Goal: Task Accomplishment & Management: Manage account settings

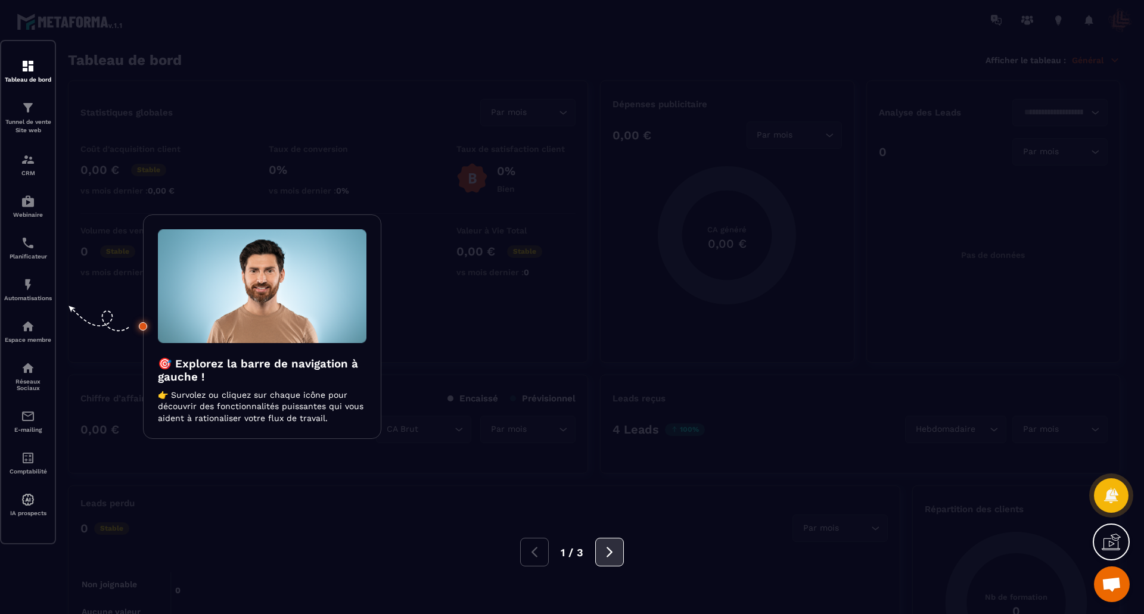
click at [615, 557] on icon at bounding box center [609, 552] width 13 height 13
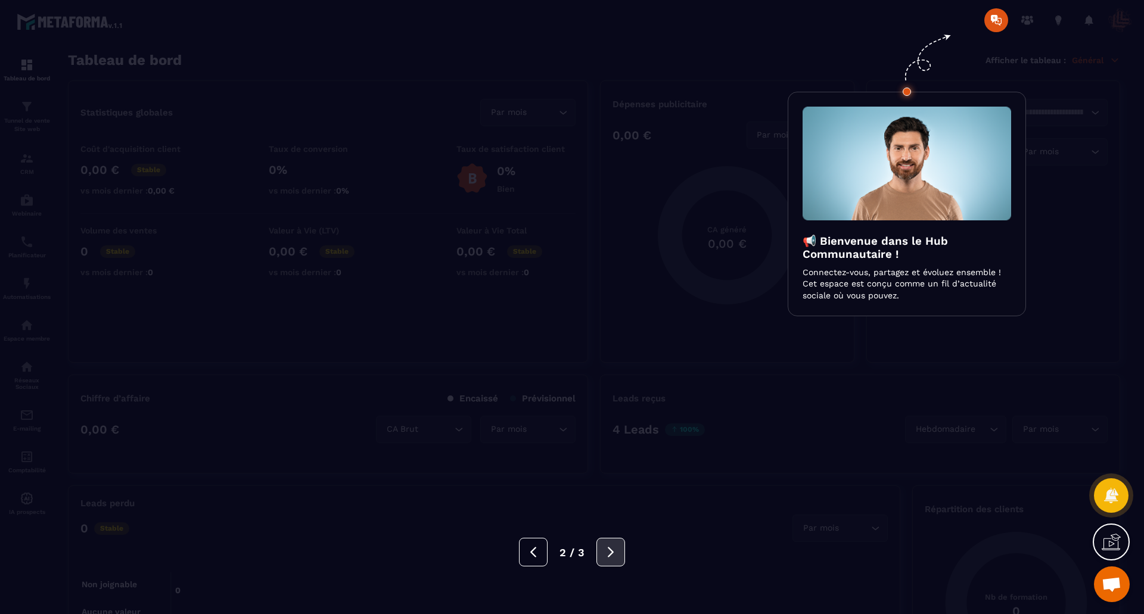
click at [615, 557] on icon at bounding box center [610, 552] width 13 height 13
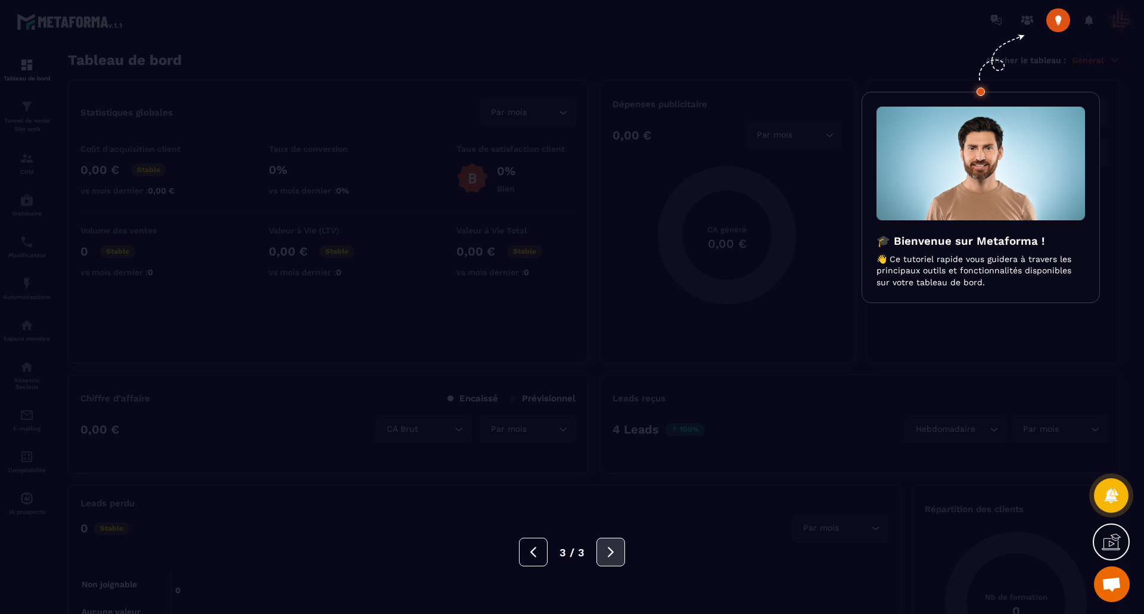
click at [615, 557] on icon at bounding box center [610, 552] width 13 height 13
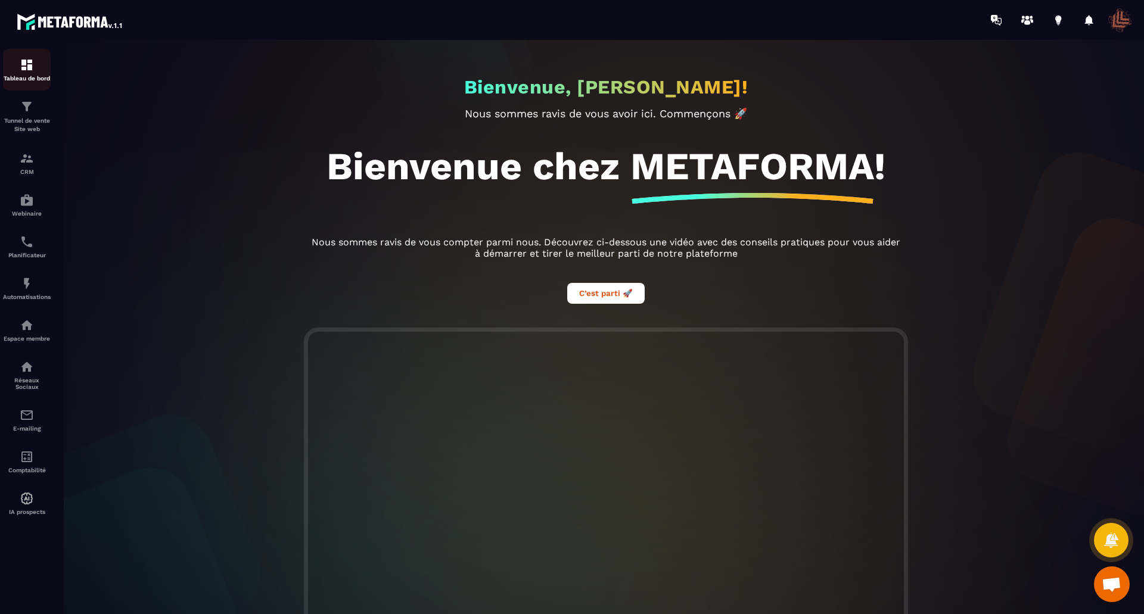
click at [32, 71] on img at bounding box center [27, 65] width 14 height 14
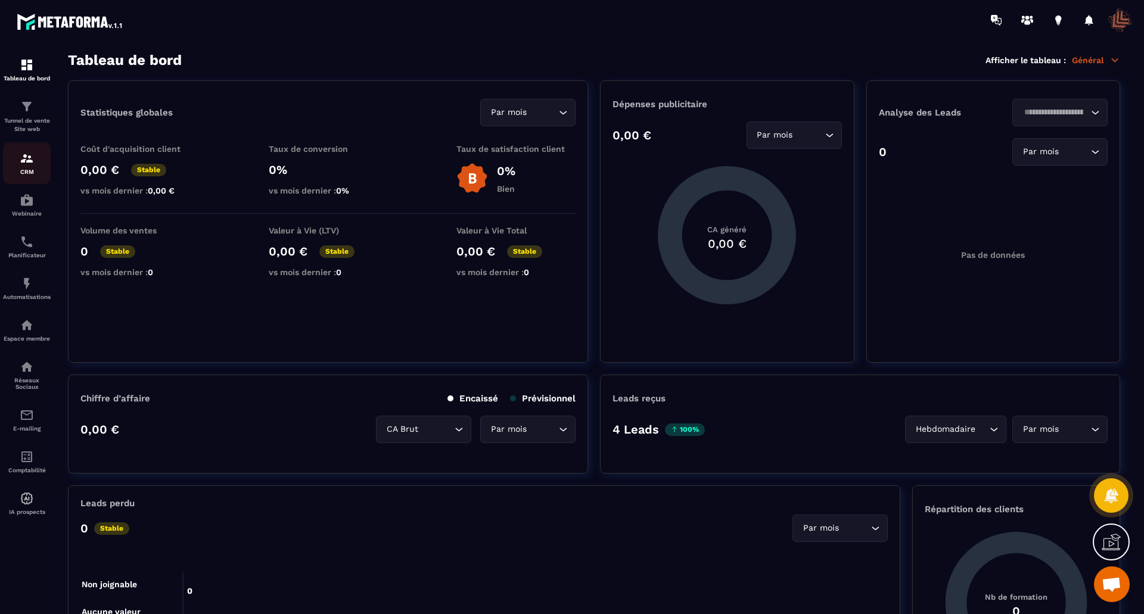
click at [34, 167] on div "CRM" at bounding box center [27, 163] width 48 height 24
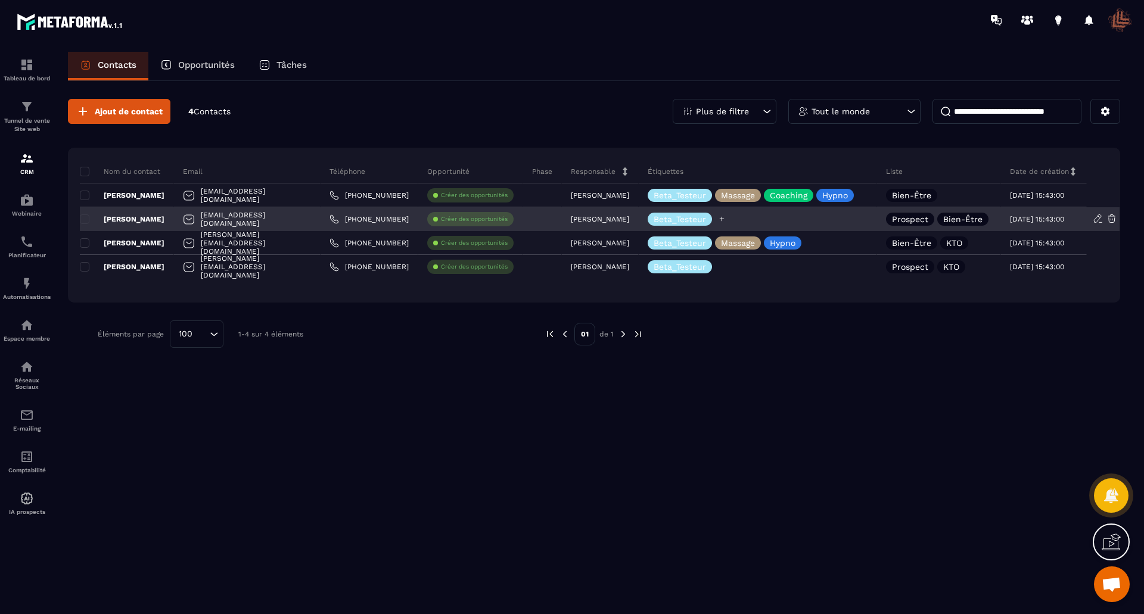
click at [726, 221] on icon at bounding box center [722, 219] width 8 height 8
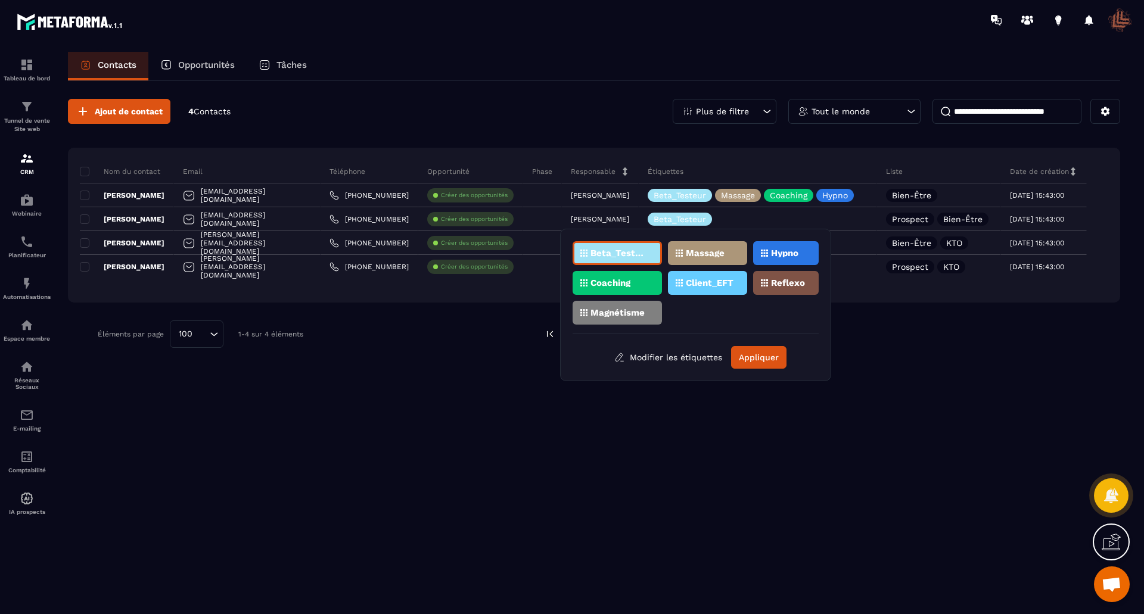
click at [713, 251] on p "Massage" at bounding box center [705, 253] width 39 height 8
click at [751, 355] on button "Appliquer" at bounding box center [758, 357] width 55 height 23
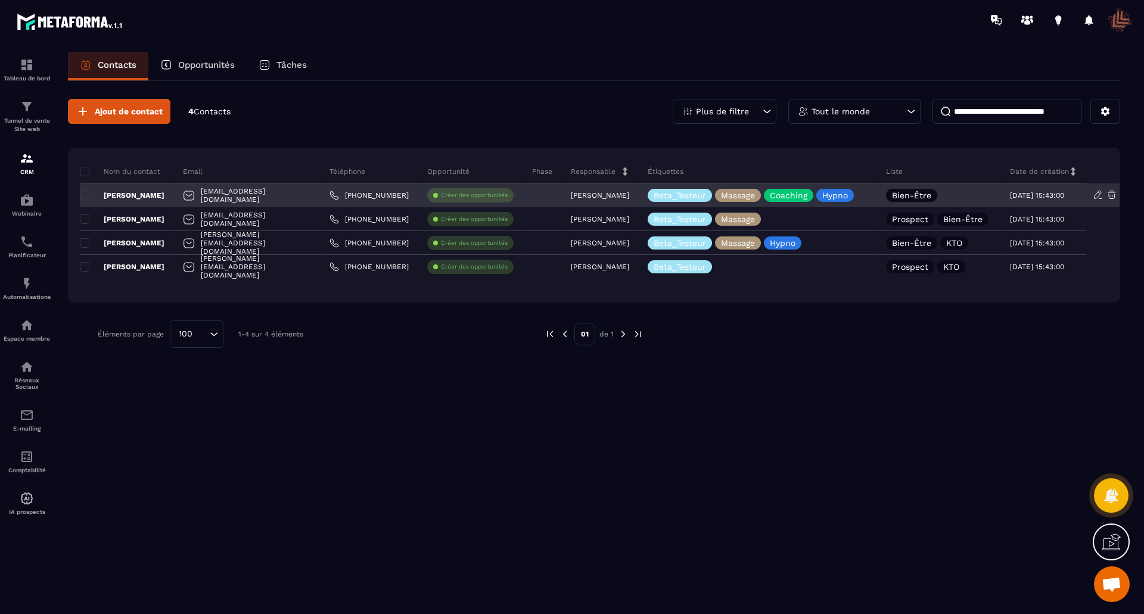
click at [918, 193] on p "Bien-Être" at bounding box center [911, 195] width 39 height 8
click at [80, 195] on span at bounding box center [85, 196] width 10 height 10
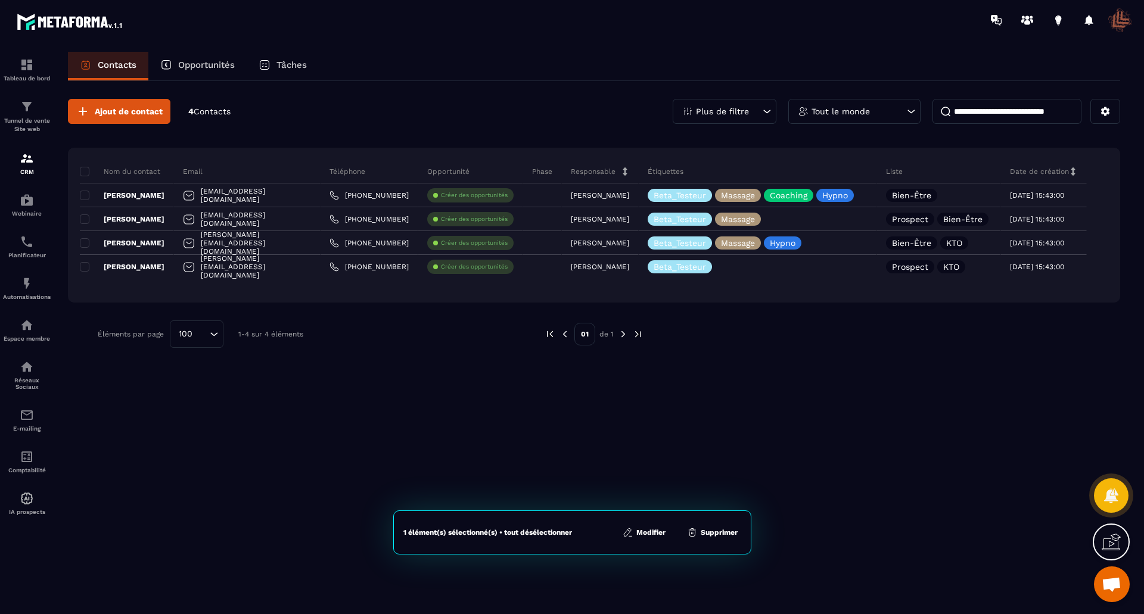
click at [660, 533] on button "Modifier" at bounding box center [644, 533] width 50 height 12
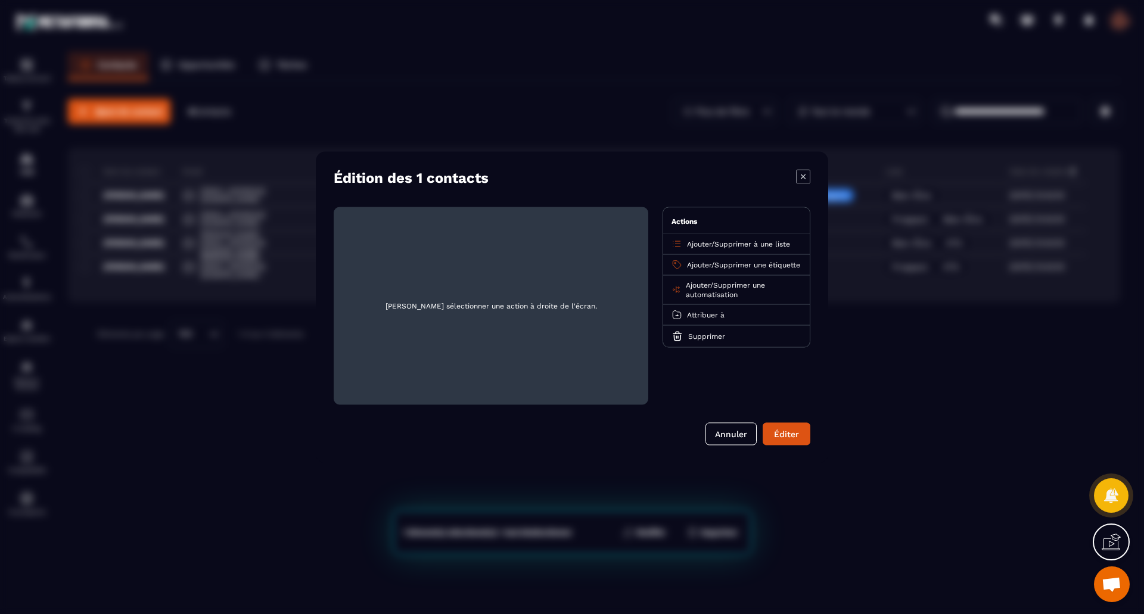
click at [734, 246] on span "Supprimer à une liste" at bounding box center [752, 244] width 76 height 8
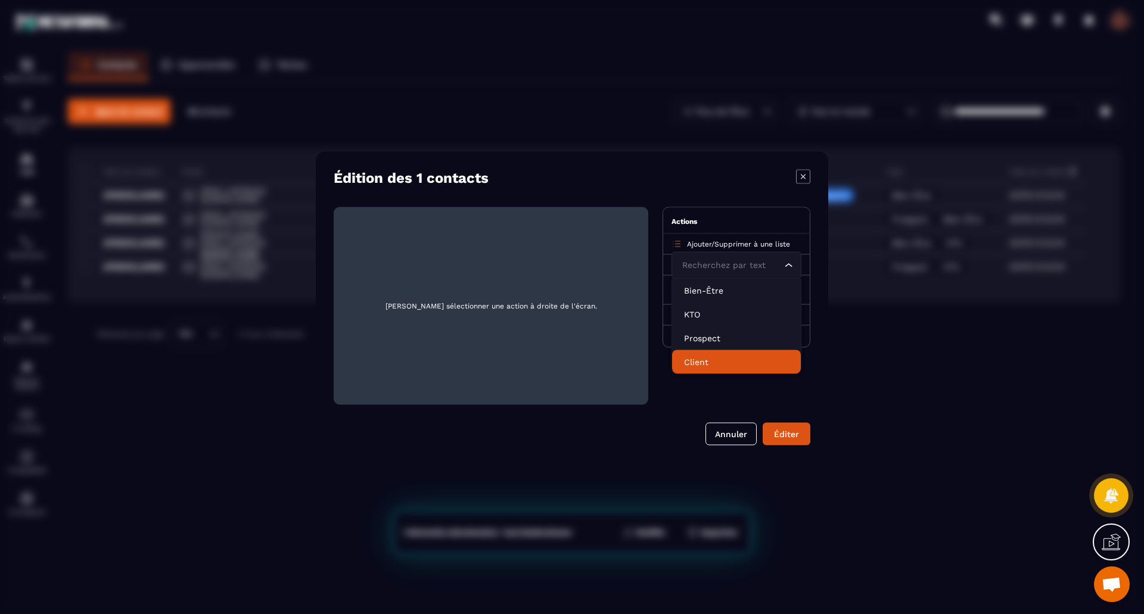
click at [712, 358] on p "Client" at bounding box center [736, 362] width 105 height 12
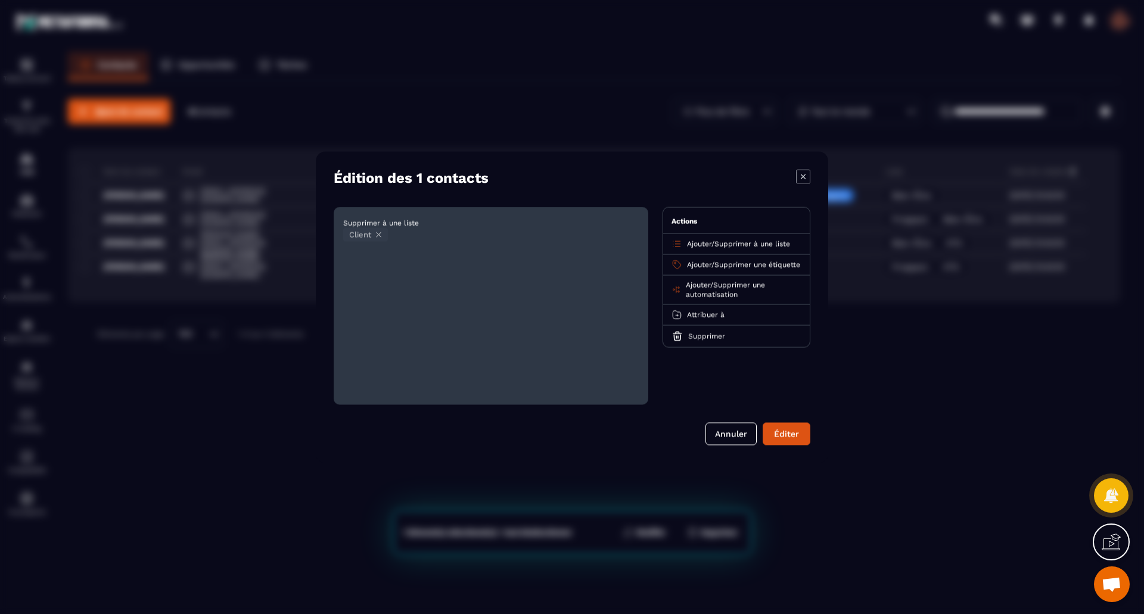
click at [709, 244] on span "Ajouter" at bounding box center [699, 244] width 24 height 8
click at [702, 357] on p "Client" at bounding box center [736, 362] width 105 height 12
click at [709, 242] on span "Ajouter" at bounding box center [699, 244] width 24 height 8
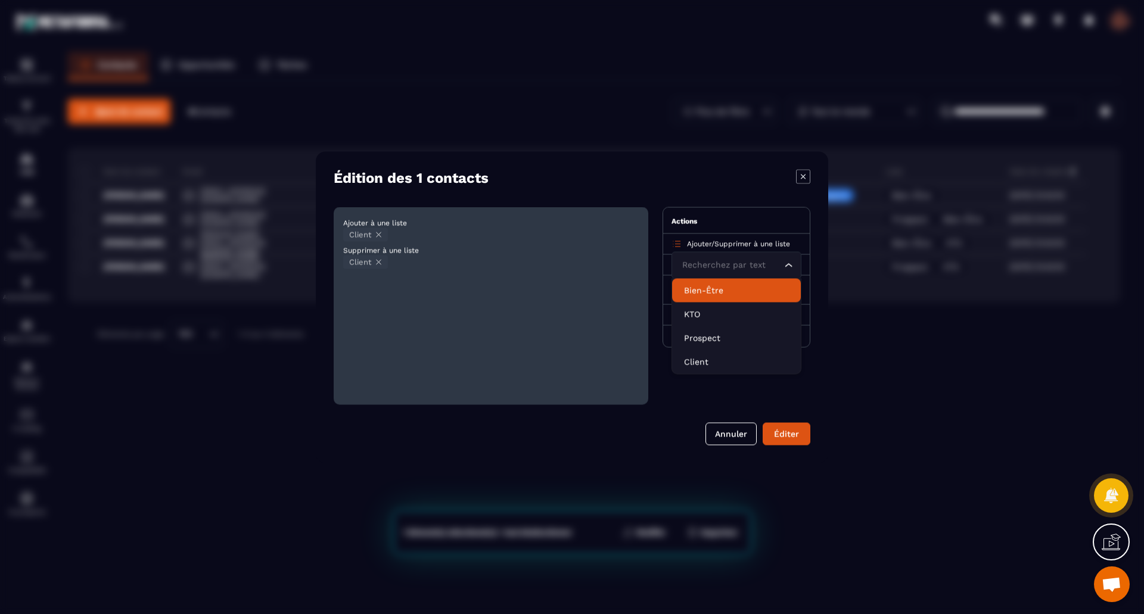
click at [711, 282] on li "Bien-Être" at bounding box center [736, 290] width 129 height 24
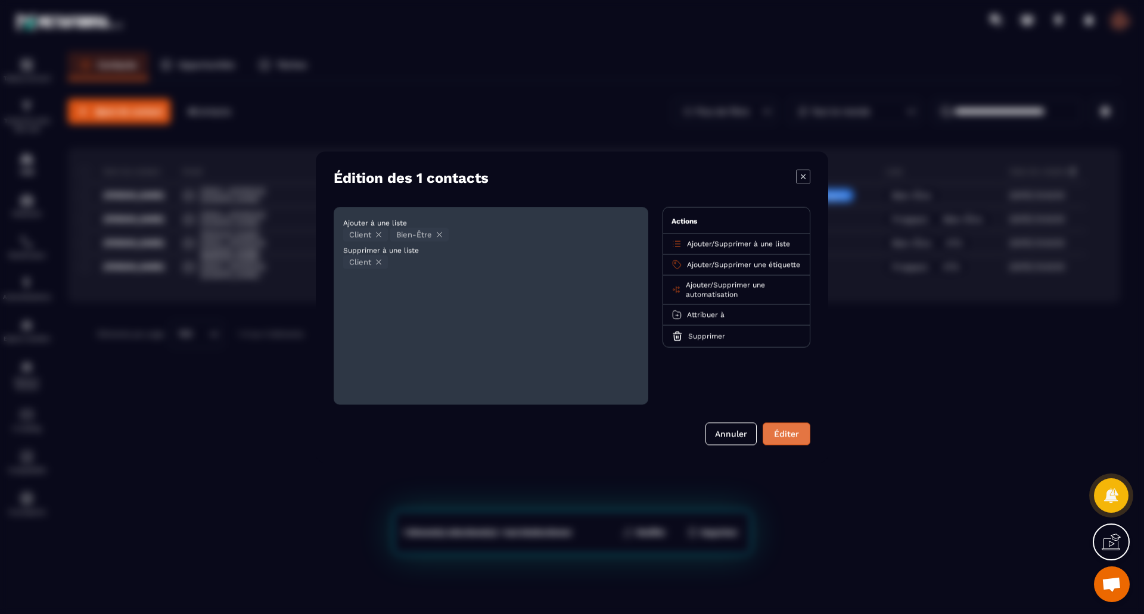
click at [781, 434] on button "Éditer" at bounding box center [787, 433] width 48 height 23
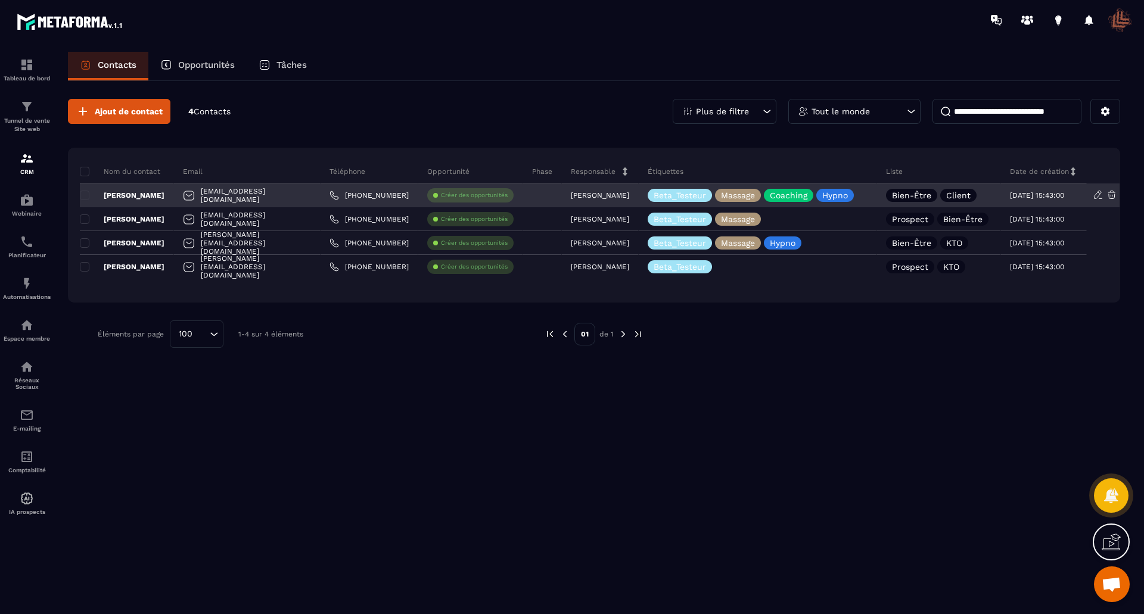
click at [448, 194] on p "Créer des opportunités" at bounding box center [474, 195] width 67 height 8
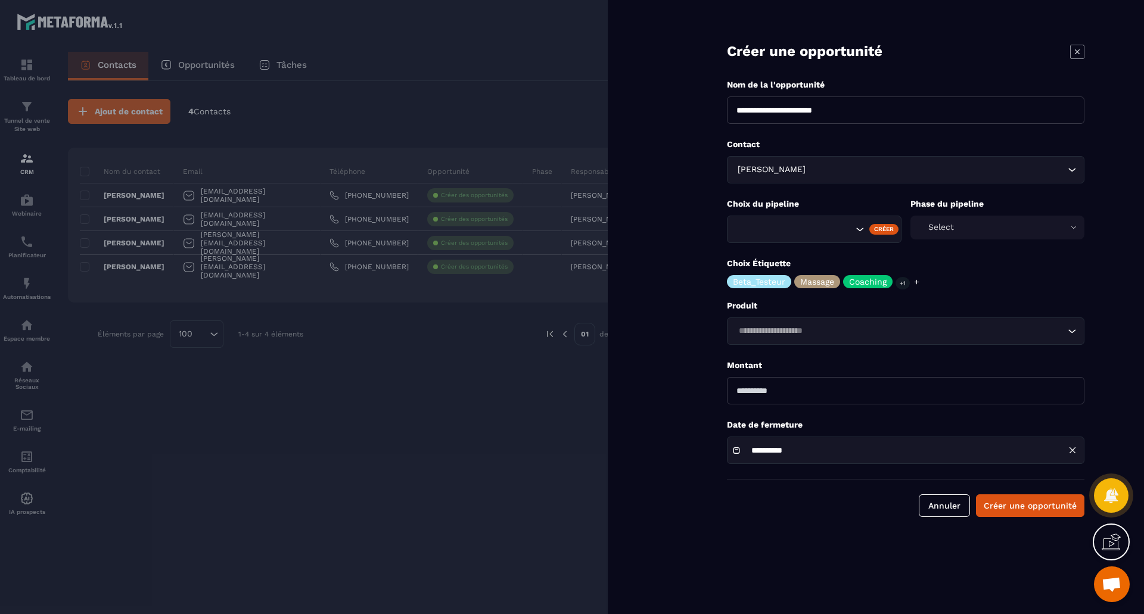
click at [837, 235] on input "Search for option" at bounding box center [794, 229] width 118 height 13
click at [861, 231] on icon "Search for option" at bounding box center [860, 229] width 12 height 12
click at [1075, 227] on div "Select" at bounding box center [997, 228] width 175 height 24
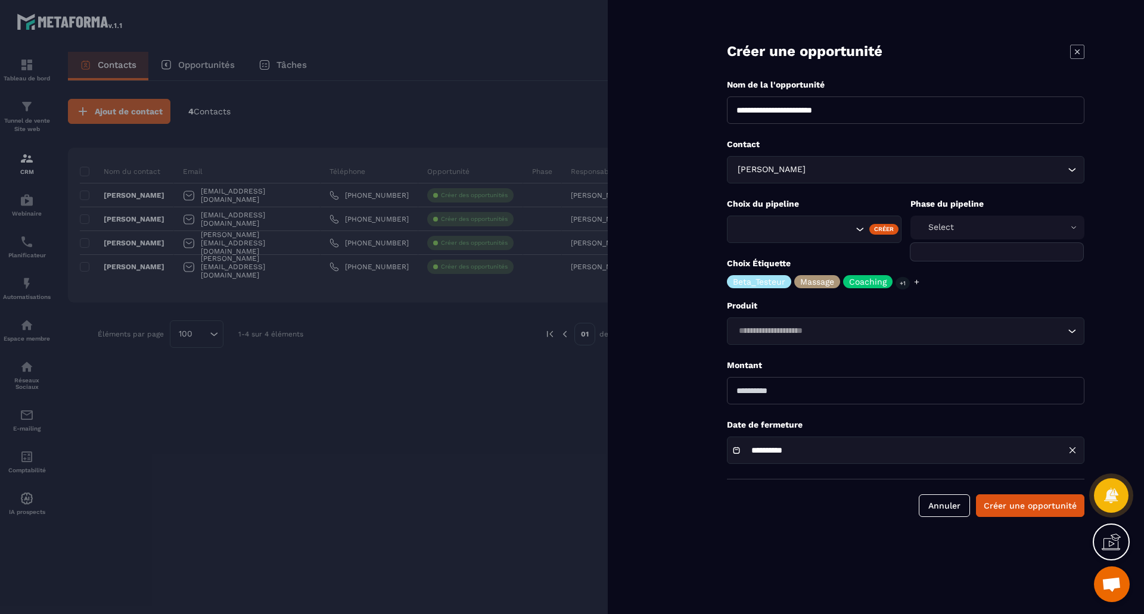
click at [1075, 227] on div "Select" at bounding box center [997, 228] width 175 height 24
click at [493, 460] on div at bounding box center [572, 307] width 1144 height 614
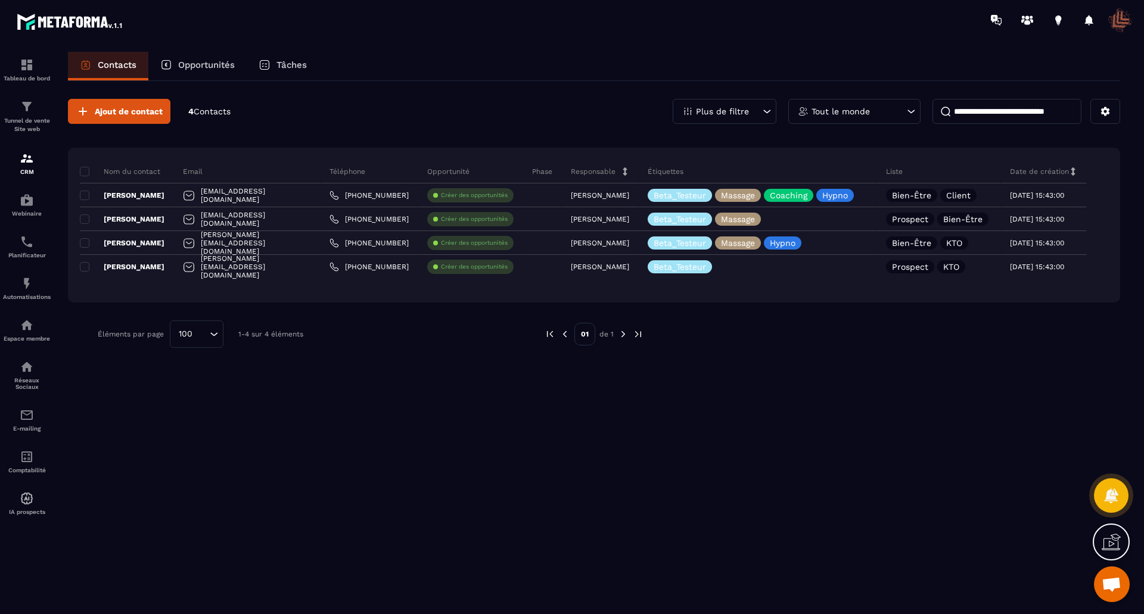
click at [198, 65] on p "Opportunités" at bounding box center [206, 65] width 57 height 11
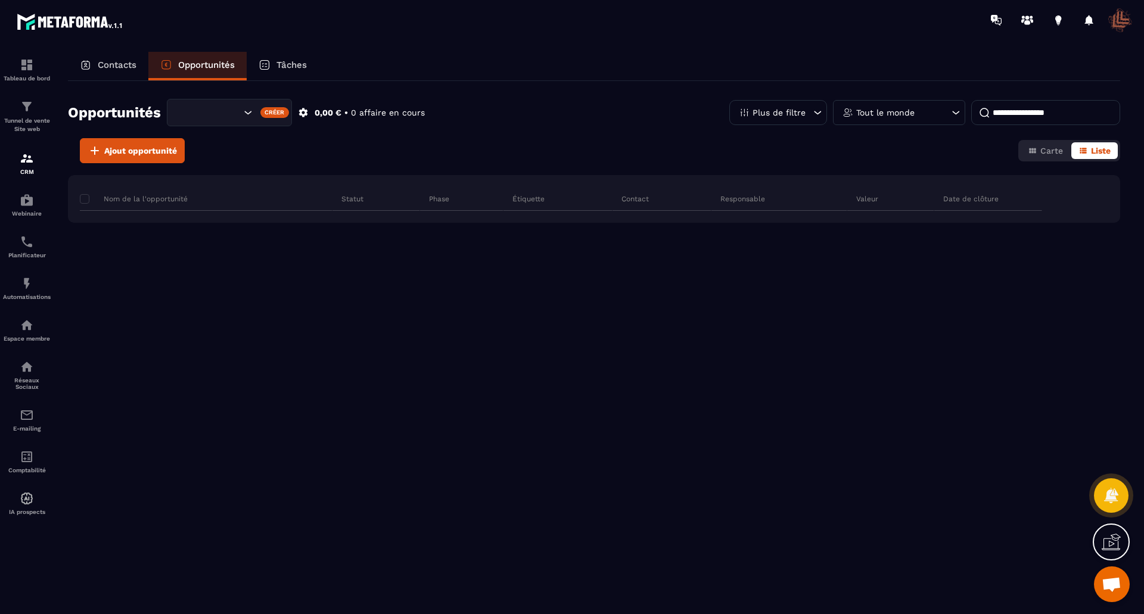
click at [1108, 541] on icon at bounding box center [1111, 542] width 19 height 19
drag, startPoint x: 850, startPoint y: 425, endPoint x: 872, endPoint y: 431, distance: 22.8
click at [850, 425] on icon at bounding box center [853, 429] width 14 height 14
click at [26, 201] on img at bounding box center [27, 200] width 14 height 14
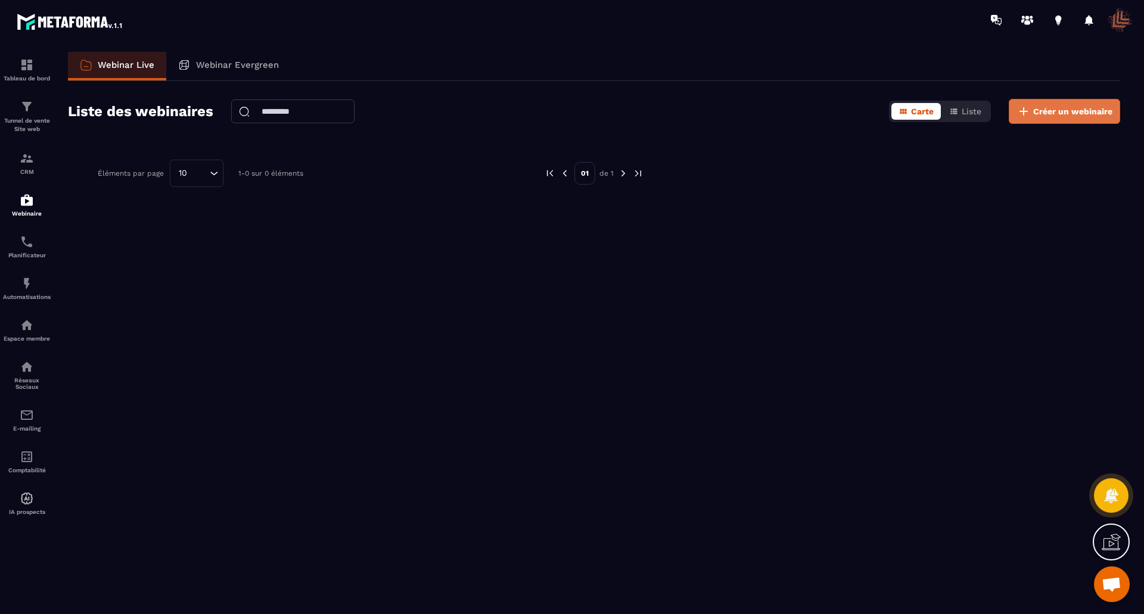
click at [1045, 110] on span "Créer un webinaire" at bounding box center [1072, 111] width 79 height 12
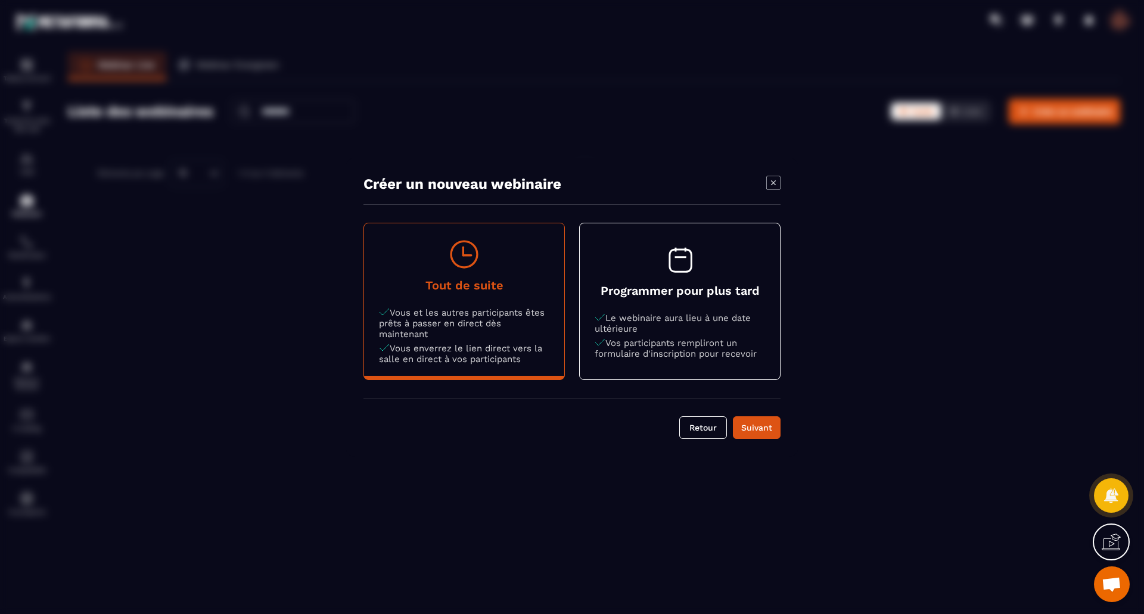
click at [700, 276] on button "Programmer pour plus tard Le webinaire aura lieu à une date ultérieure Vos part…" at bounding box center [680, 301] width 200 height 145
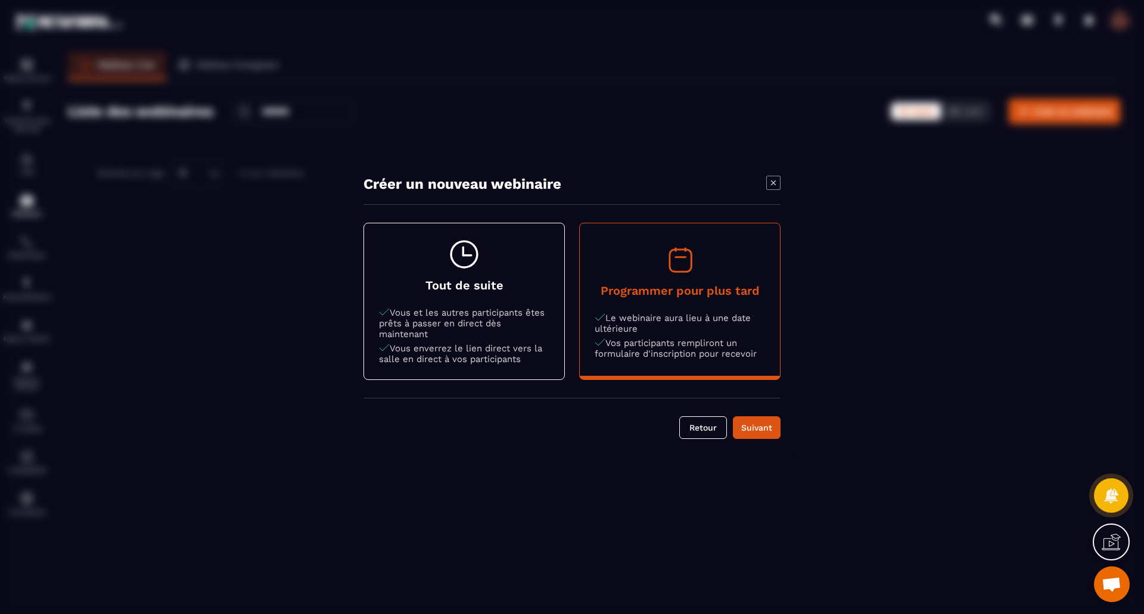
click at [773, 178] on icon "Modal window" at bounding box center [773, 183] width 14 height 14
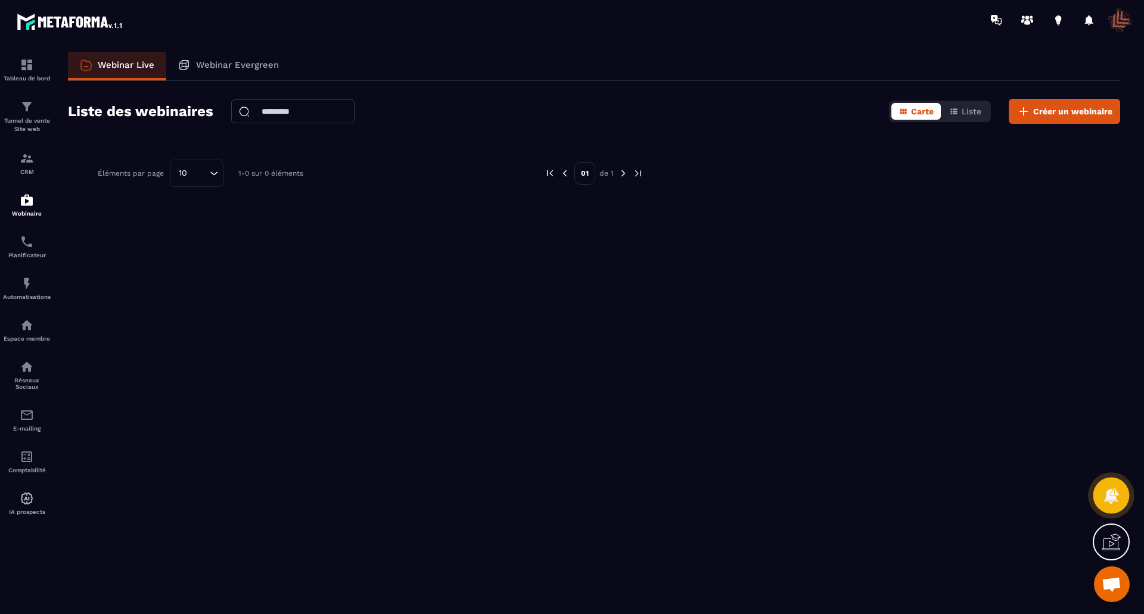
click at [1115, 493] on icon at bounding box center [1110, 495] width 17 height 17
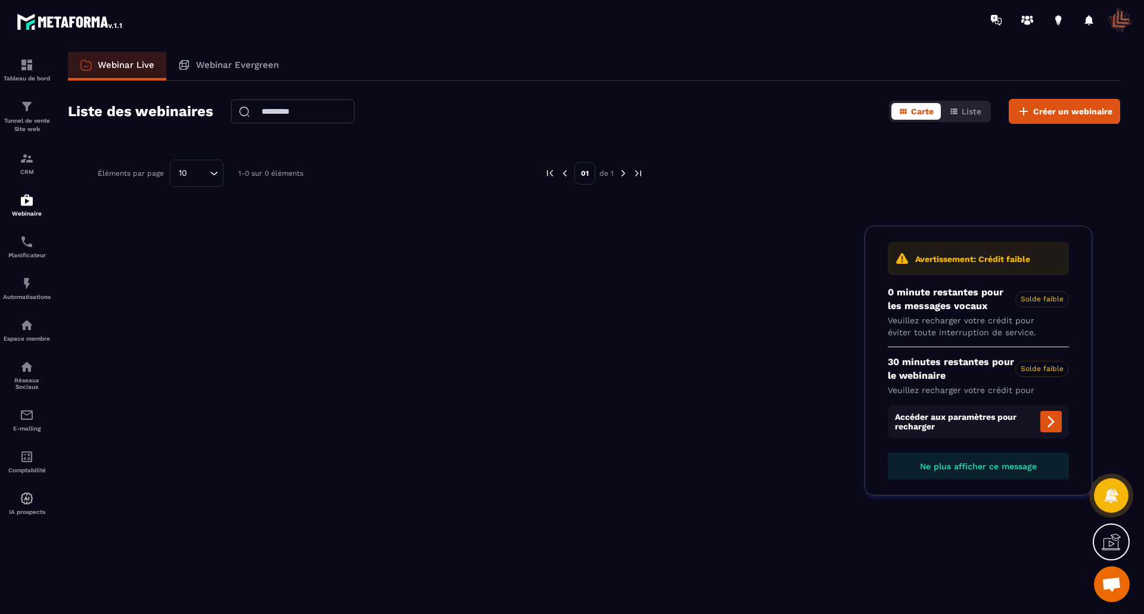
click at [1028, 371] on span "Solde faible" at bounding box center [1042, 369] width 54 height 16
click at [1043, 421] on button at bounding box center [1050, 421] width 21 height 21
